Goal: Information Seeking & Learning: Learn about a topic

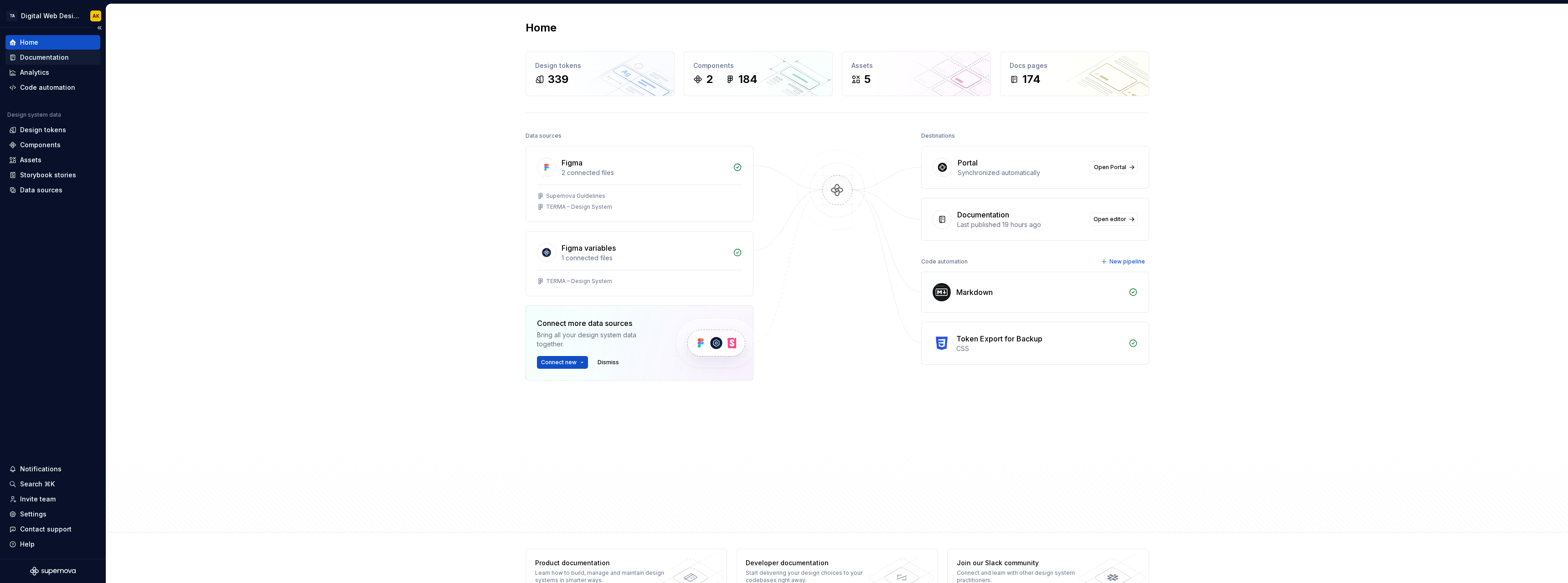
click at [37, 59] on div "Documentation" at bounding box center [44, 57] width 49 height 9
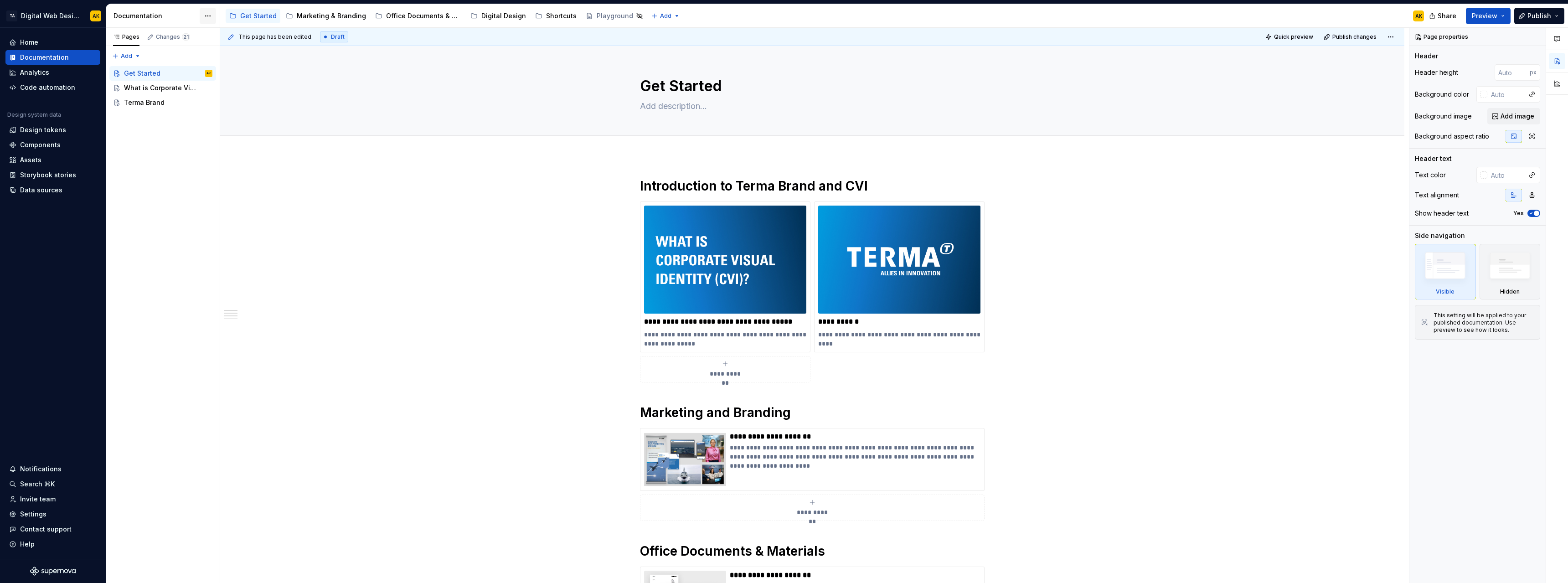
click at [208, 17] on html "TA Digital Web Design AK Home Documentation Analytics Code automation Design sy…" at bounding box center [784, 292] width 1568 height 583
click at [226, 94] on div "Documentation settings" at bounding box center [260, 94] width 86 height 9
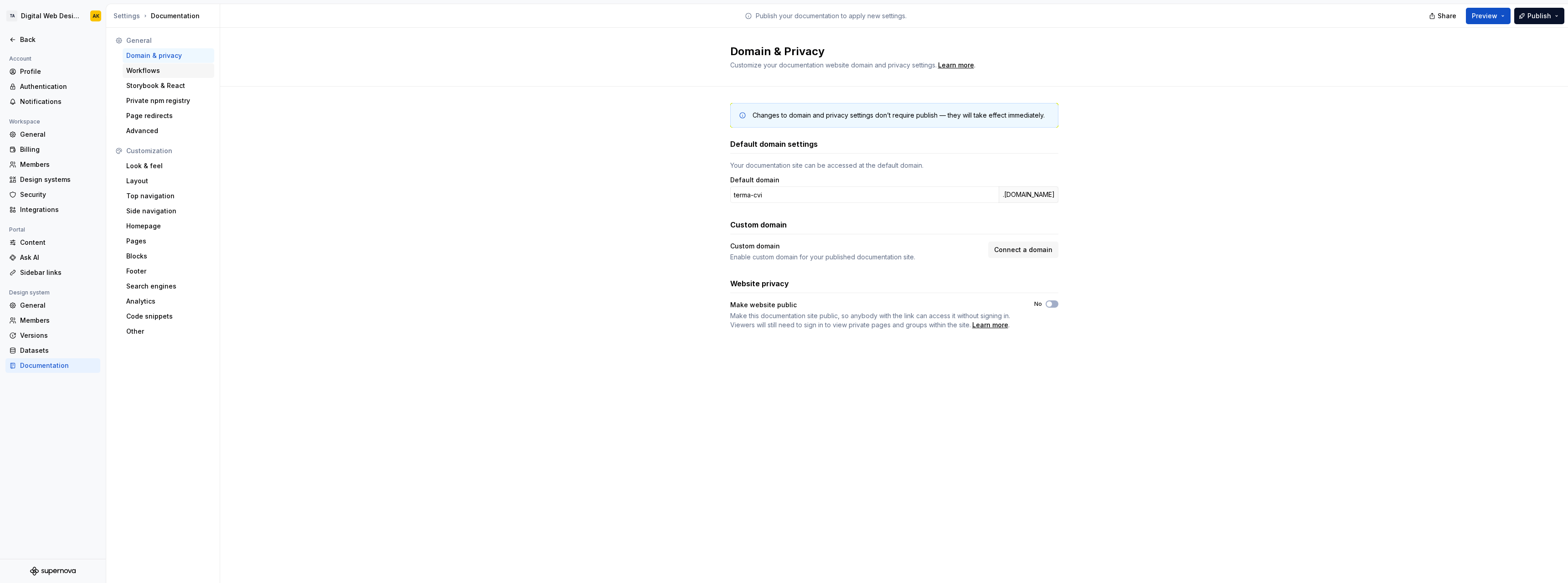
click at [155, 72] on div "Workflows" at bounding box center [168, 71] width 85 height 9
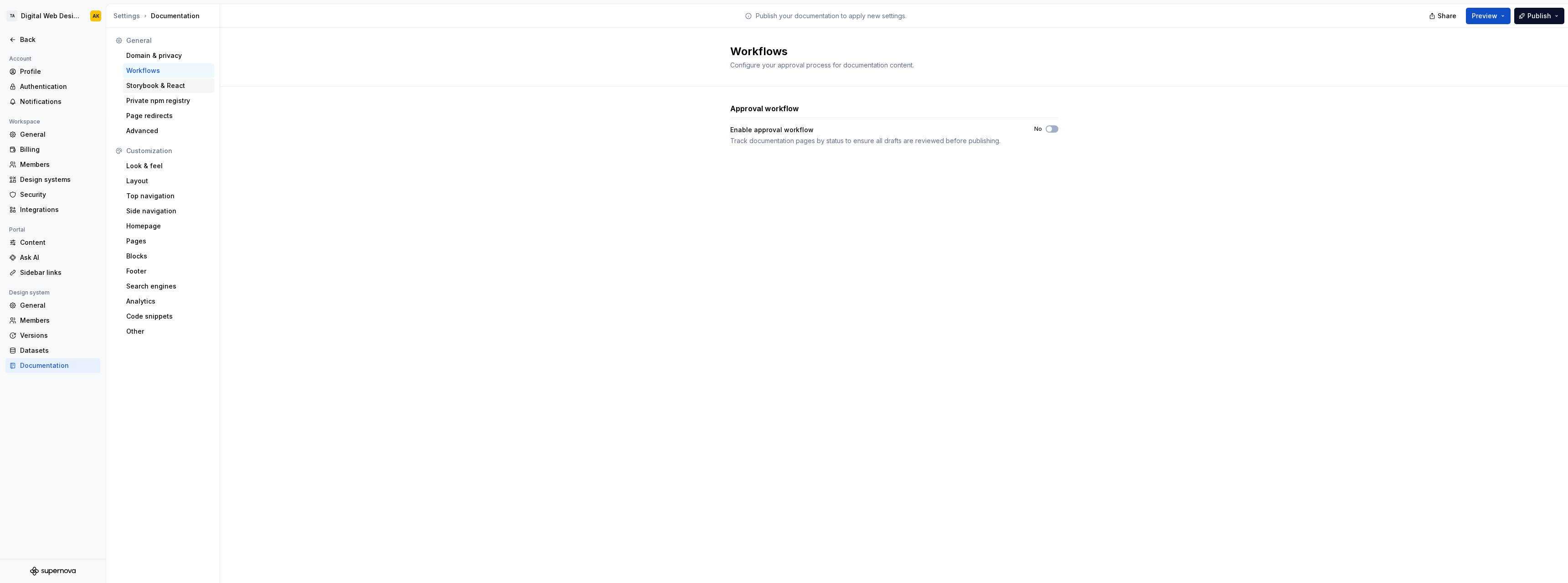
click at [155, 83] on div "Storybook & React" at bounding box center [168, 85] width 85 height 9
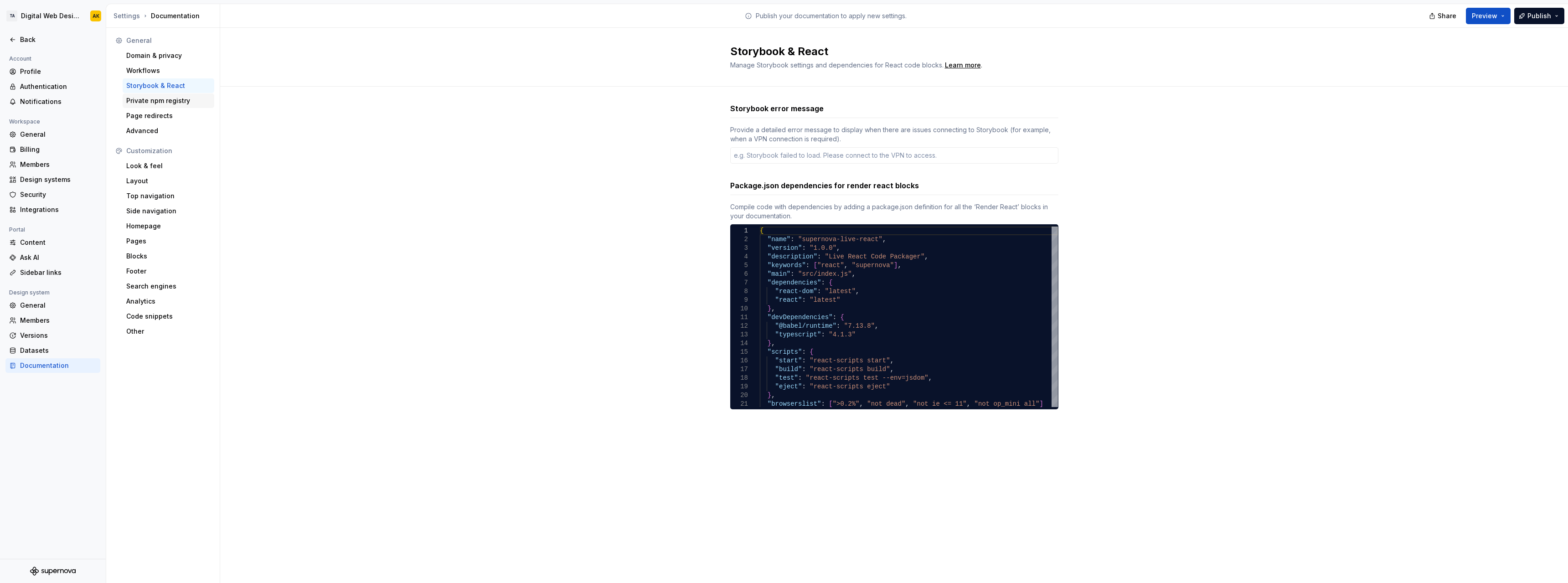
click at [159, 99] on div "Private npm registry" at bounding box center [168, 100] width 85 height 9
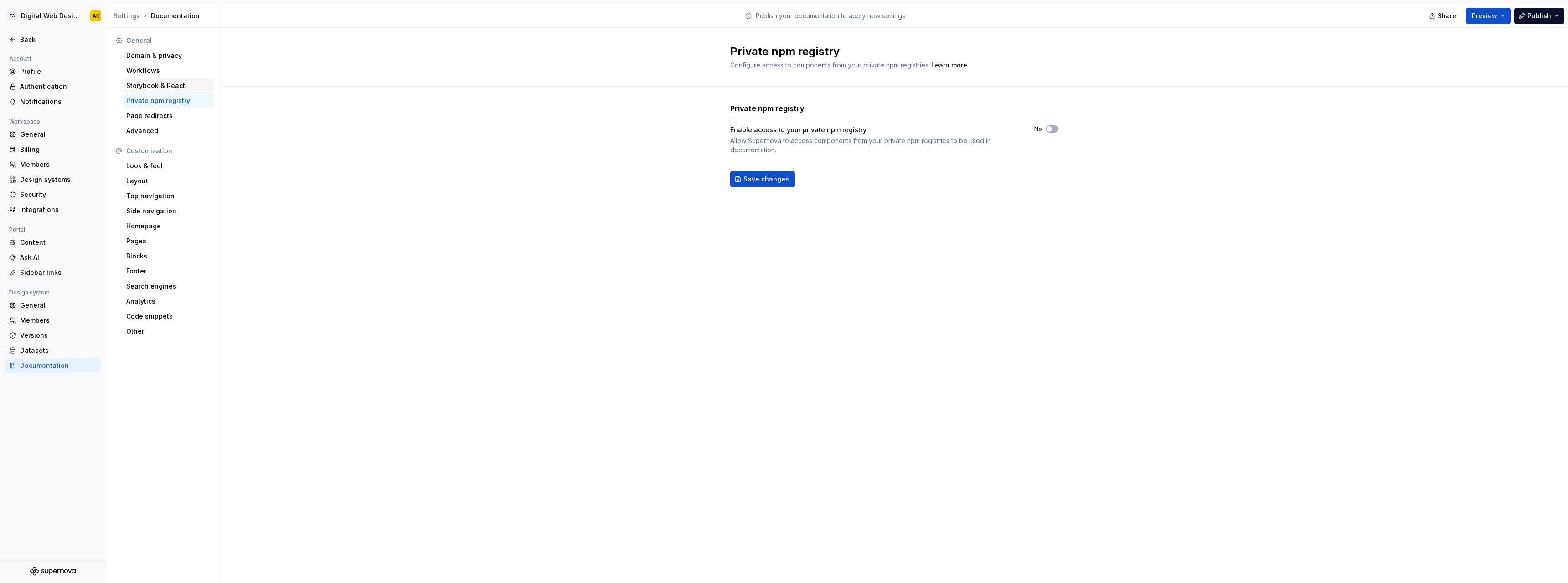
click at [153, 86] on div "Storybook & React" at bounding box center [168, 85] width 85 height 9
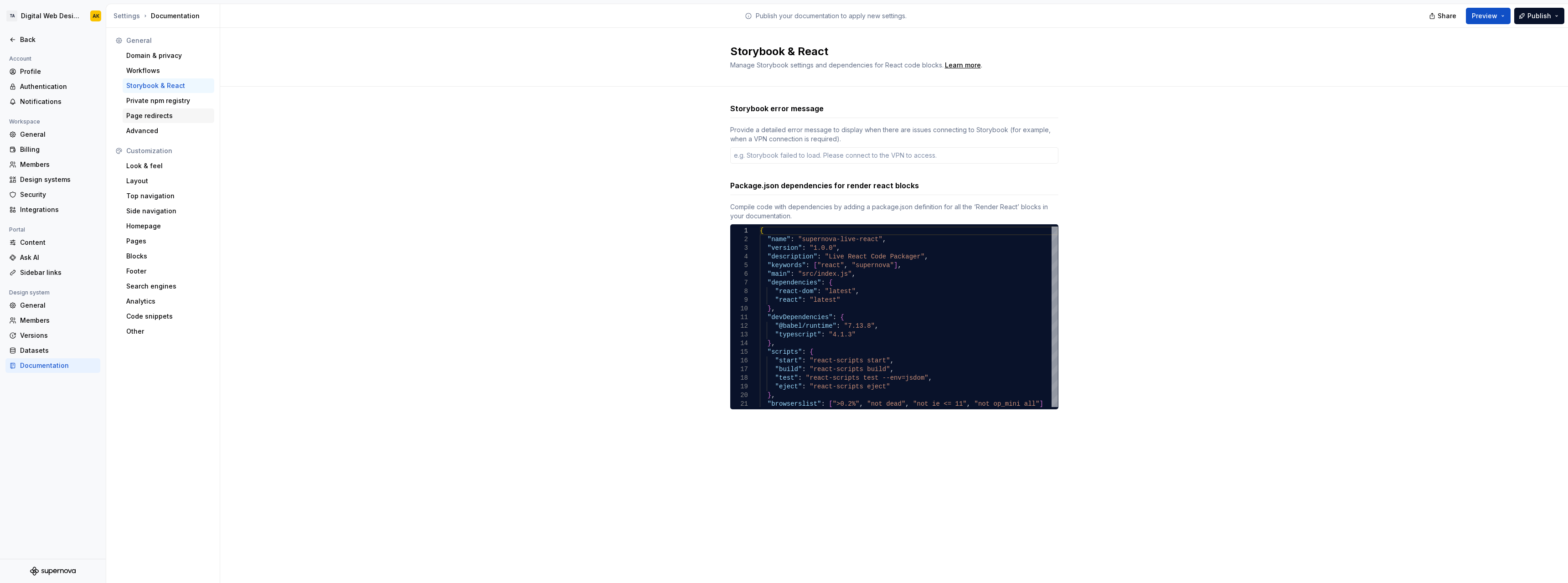
click at [157, 111] on div "Page redirects" at bounding box center [168, 116] width 85 height 9
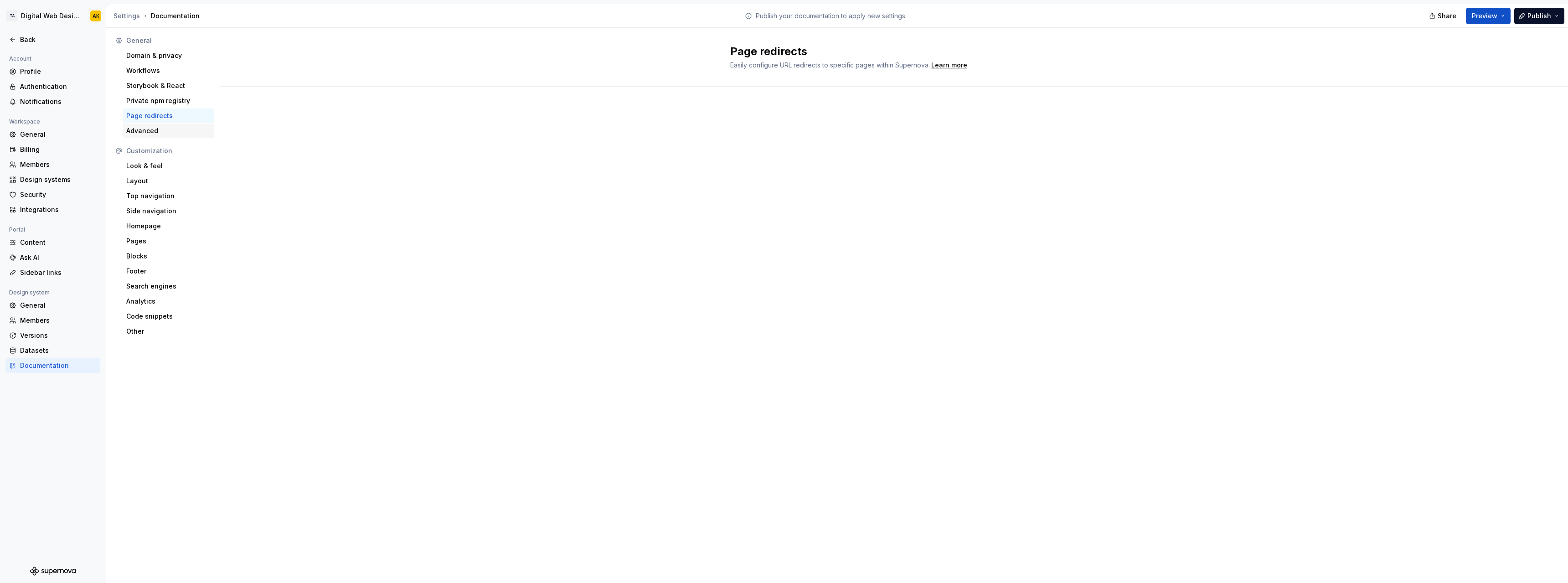
click at [156, 127] on div "Advanced" at bounding box center [168, 130] width 85 height 9
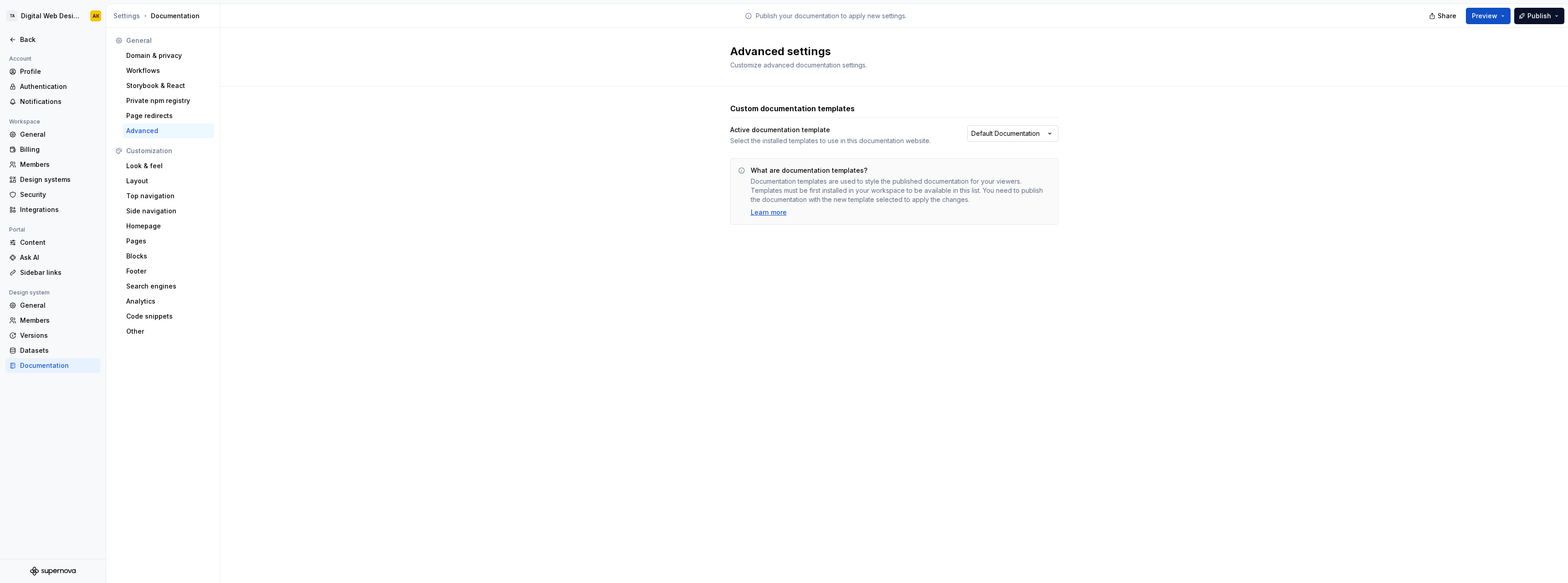
click at [1052, 139] on html "TA Digital Web Design AK Back Account Profile Authentication Notifications Work…" at bounding box center [784, 292] width 1568 height 583
click at [1111, 117] on html "TA Digital Web Design AK Back Account Profile Authentication Notifications Work…" at bounding box center [784, 292] width 1568 height 583
click at [152, 166] on div "Look & feel" at bounding box center [168, 166] width 85 height 9
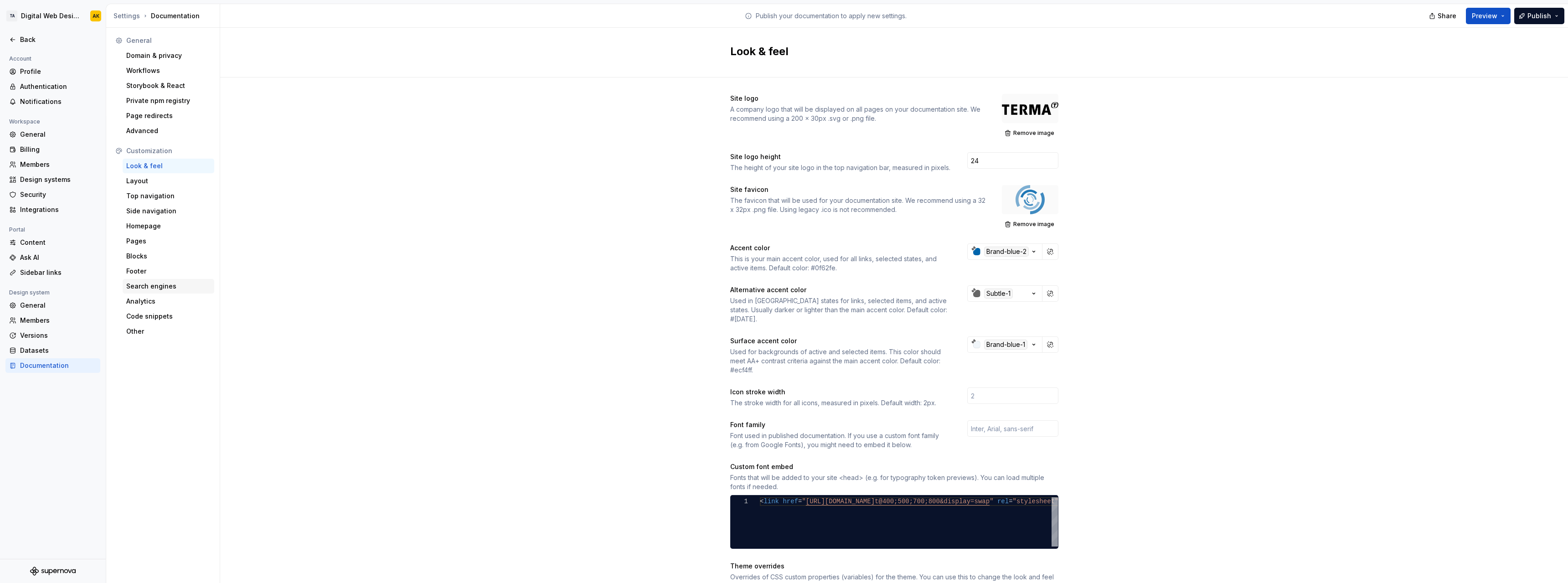
click at [154, 285] on div "Search engines" at bounding box center [168, 286] width 85 height 9
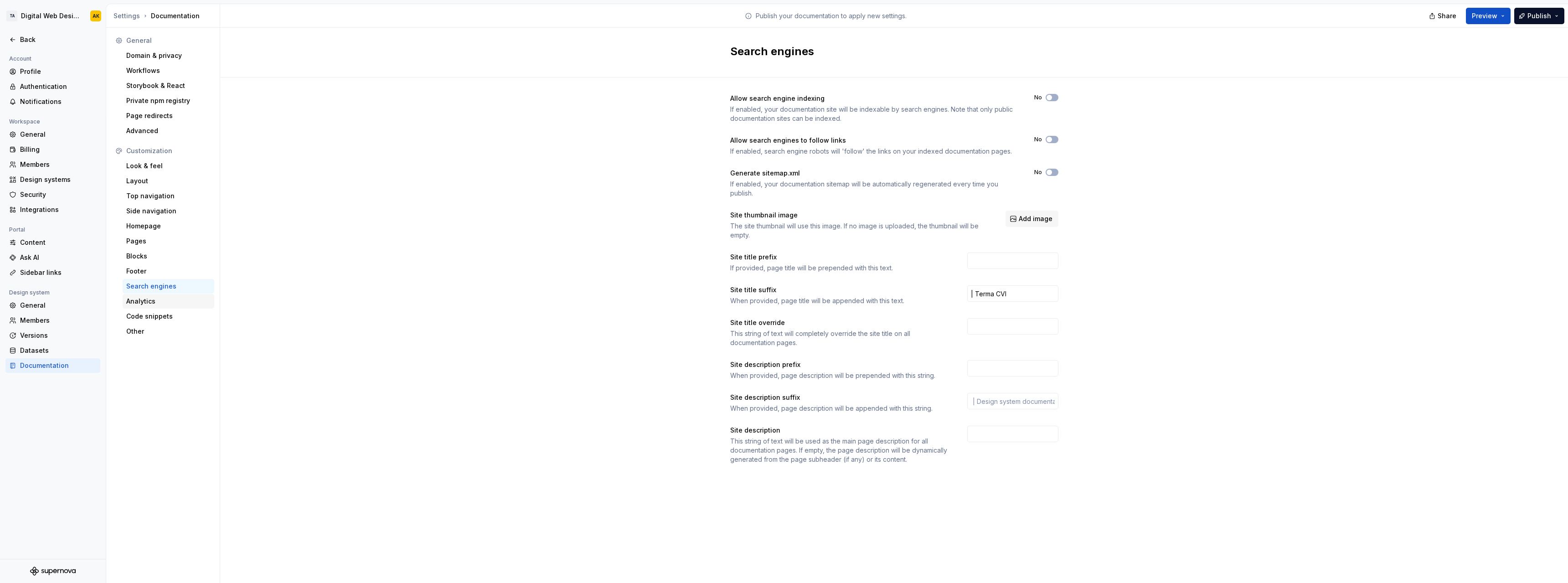
click at [156, 301] on div "Analytics" at bounding box center [168, 301] width 85 height 9
click at [159, 317] on div "Code snippets" at bounding box center [168, 316] width 85 height 9
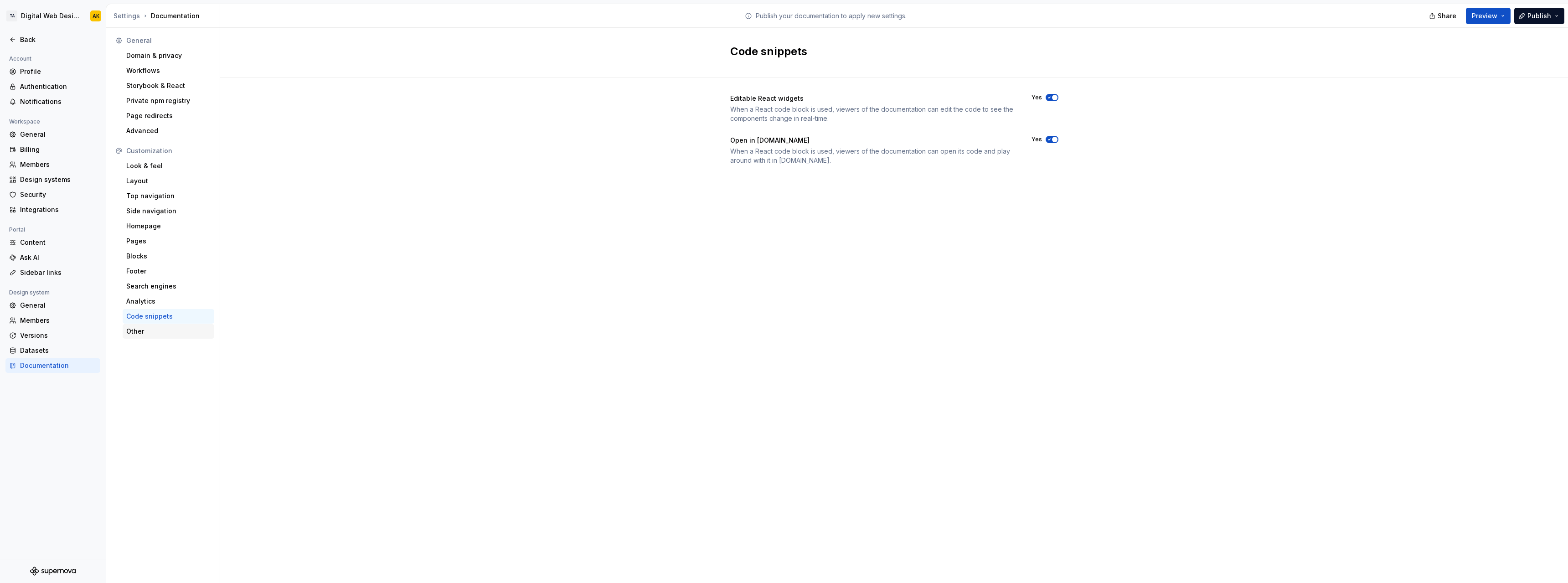
click at [159, 327] on div "Other" at bounding box center [168, 331] width 85 height 9
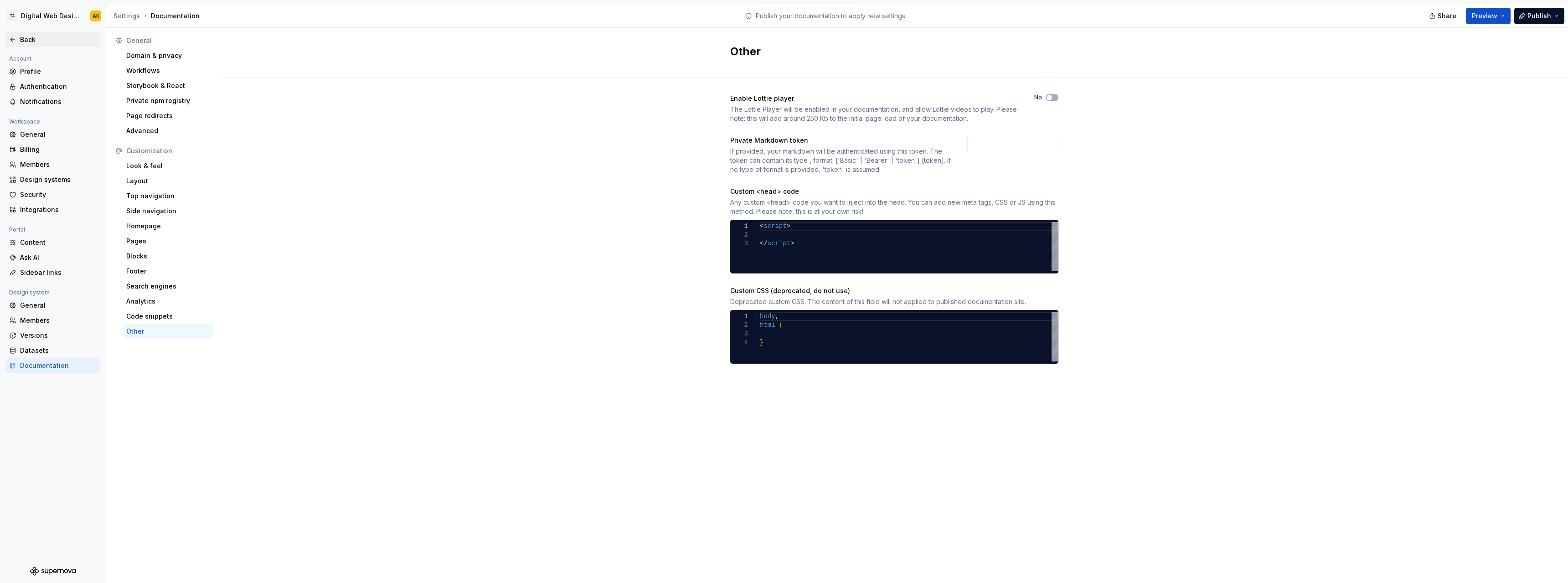
click at [13, 40] on icon at bounding box center [12, 40] width 4 height 4
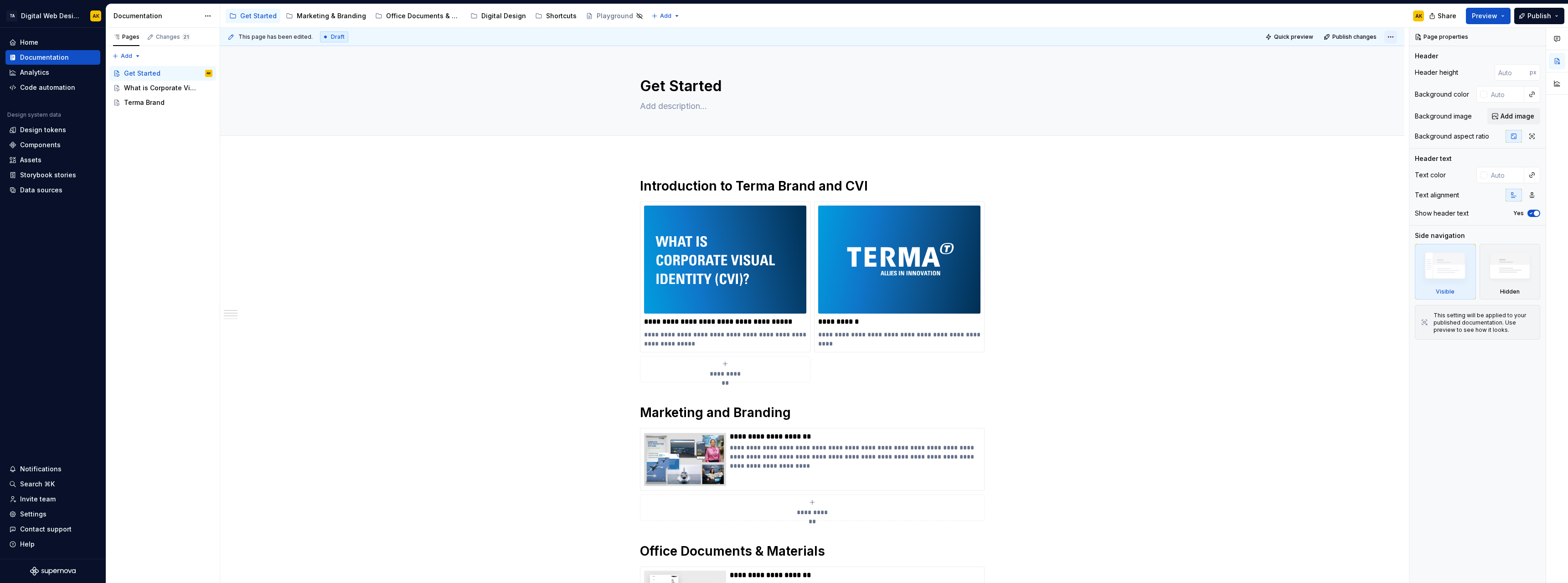
click at [1391, 35] on html "TA Digital Web Design AK Home Documentation Analytics Code automation Design sy…" at bounding box center [784, 292] width 1568 height 583
click at [665, 15] on html "TA Digital Web Design AK Home Documentation Analytics Code automation Design sy…" at bounding box center [784, 292] width 1568 height 583
click at [665, 15] on html "TA Digital Web Design AK Home Documentation Analytics Code automation Design sy…" at bounding box center [784, 292] width 1568 height 583
click at [1294, 17] on html "TA Digital Web Design AK Home Documentation Analytics Code automation Design sy…" at bounding box center [784, 292] width 1568 height 583
click at [1559, 41] on icon "button" at bounding box center [1557, 39] width 5 height 5
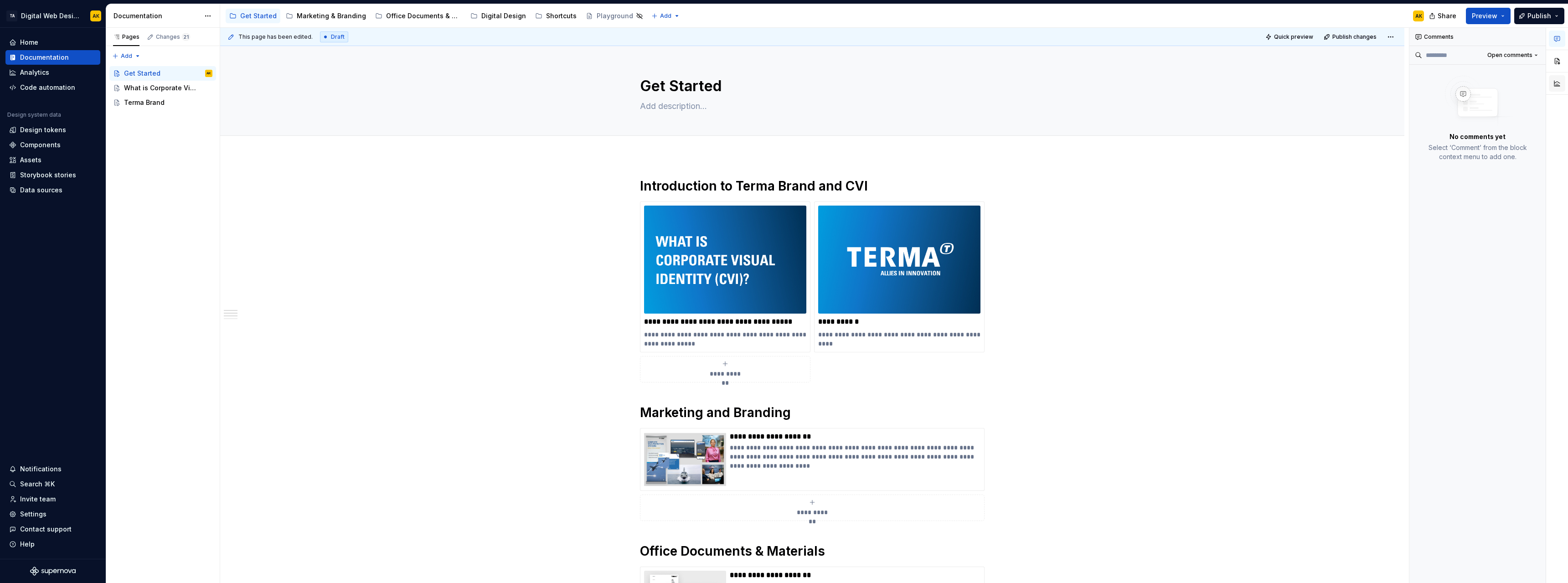
click at [1557, 82] on button "button" at bounding box center [1557, 83] width 16 height 16
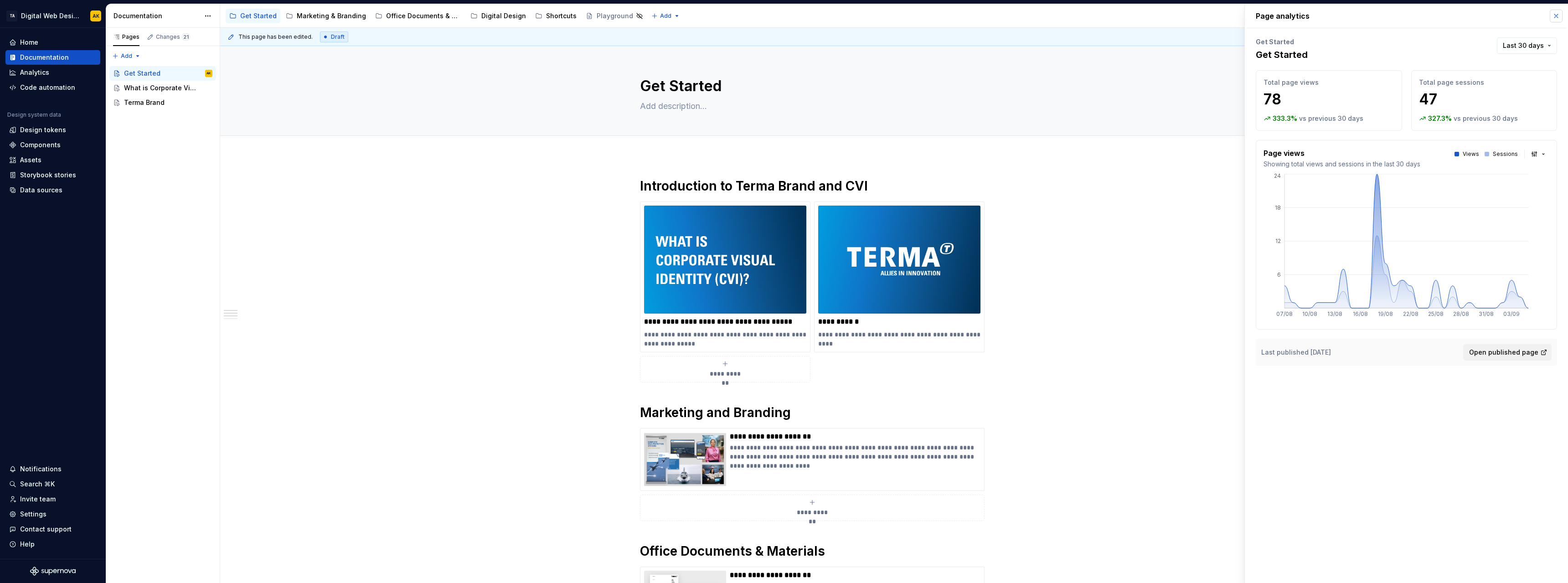
click at [1559, 13] on button "button" at bounding box center [1556, 16] width 13 height 13
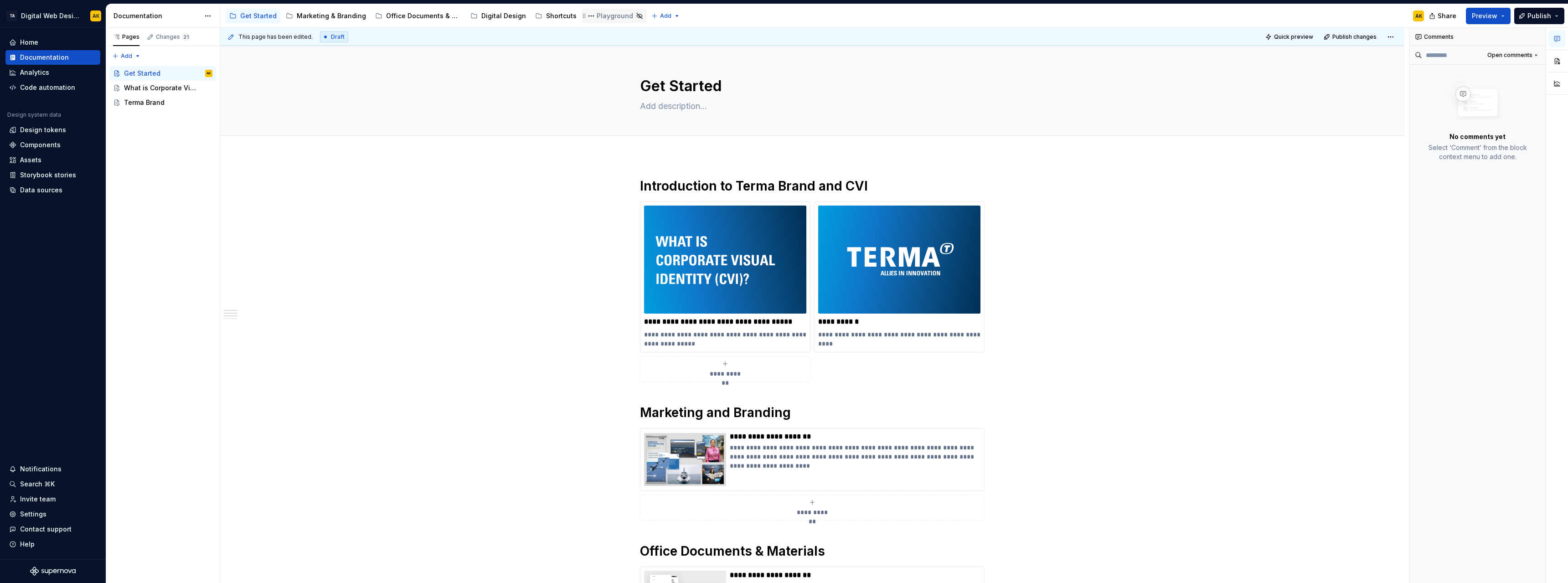
click at [597, 14] on div "Playground" at bounding box center [615, 16] width 37 height 9
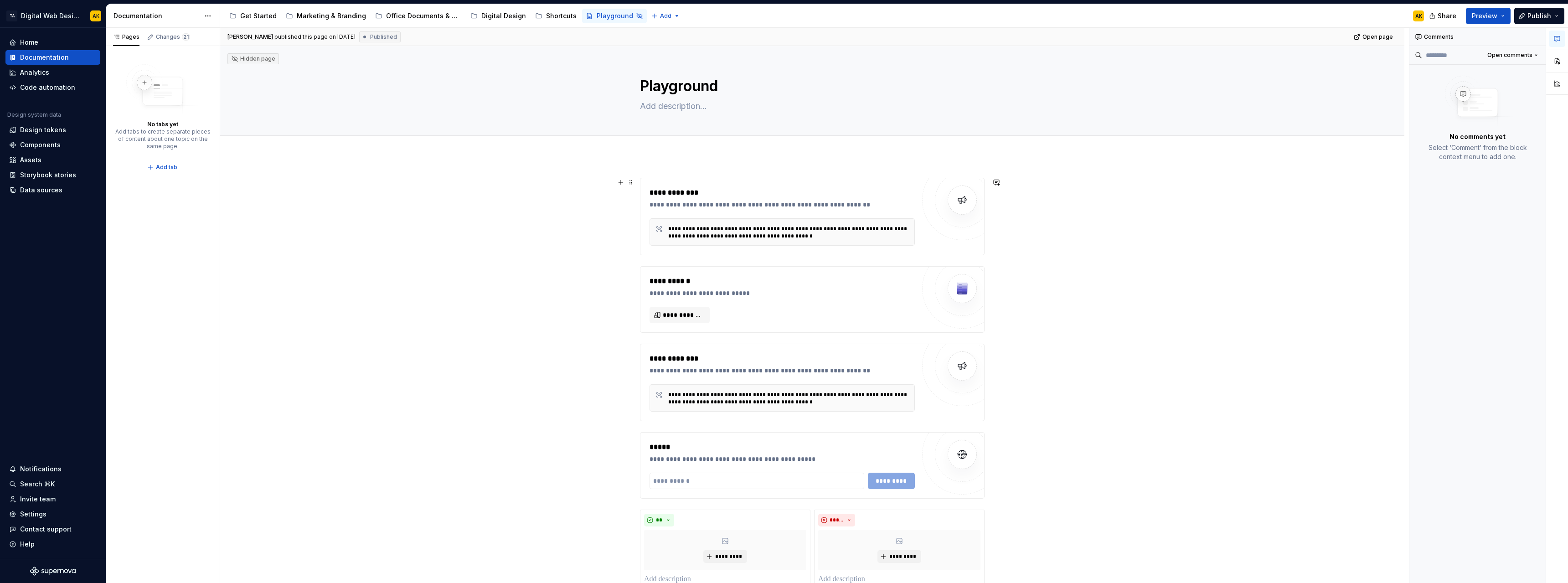
type textarea "*"
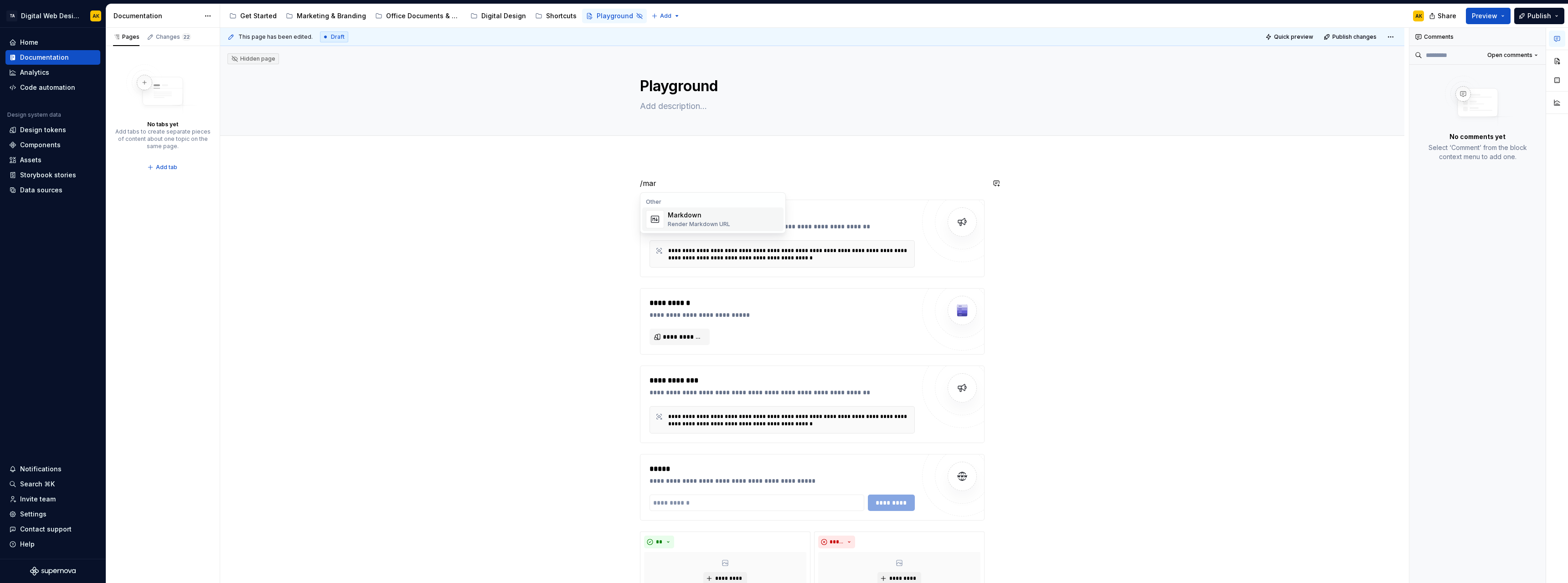
click at [678, 218] on div "Markdown" at bounding box center [699, 215] width 63 height 9
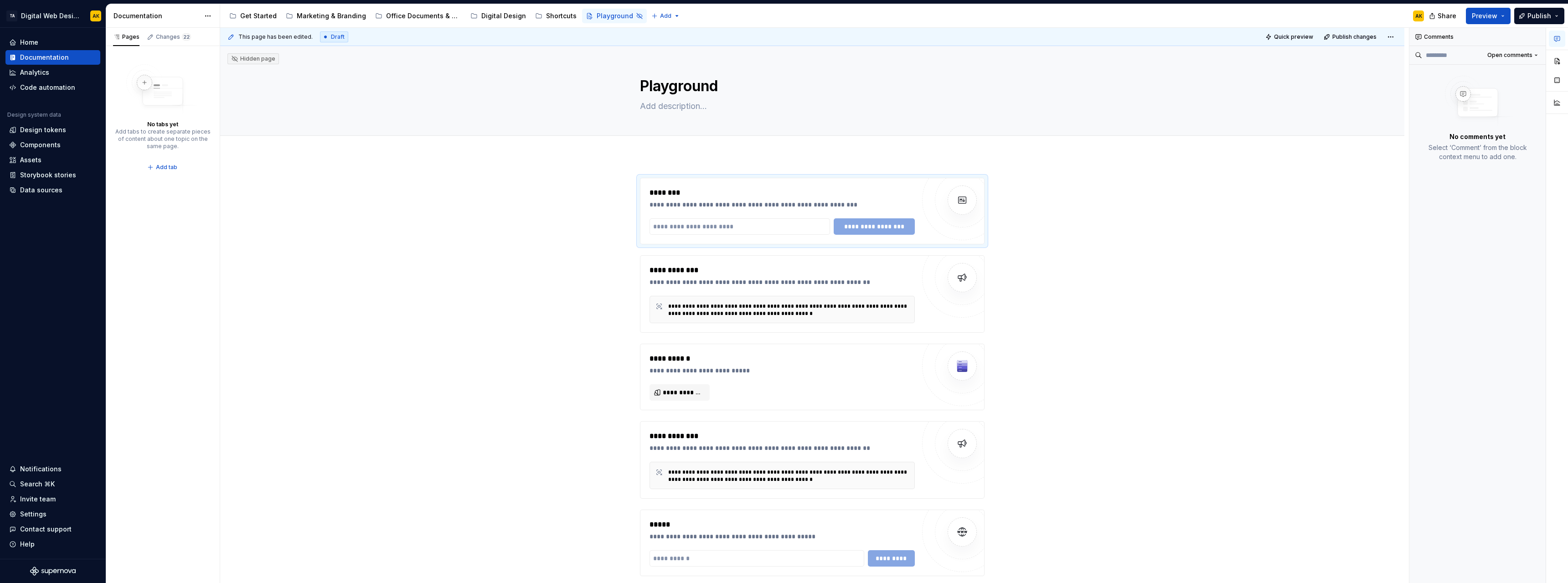
type textarea "*"
